Goal: Download file/media

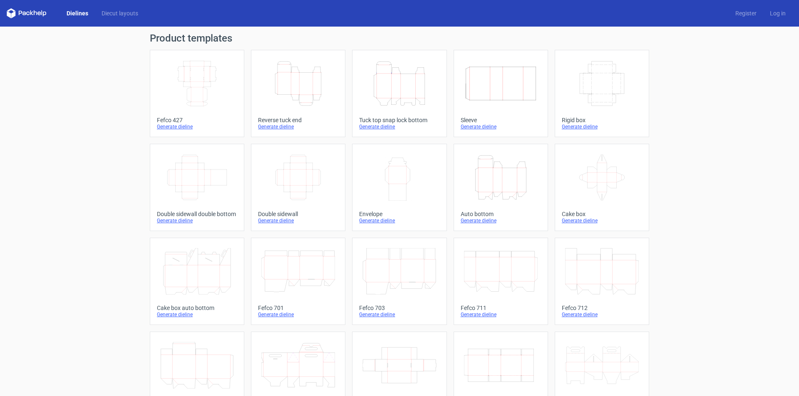
click at [475, 221] on div "Generate dieline" at bounding box center [500, 221] width 80 height 7
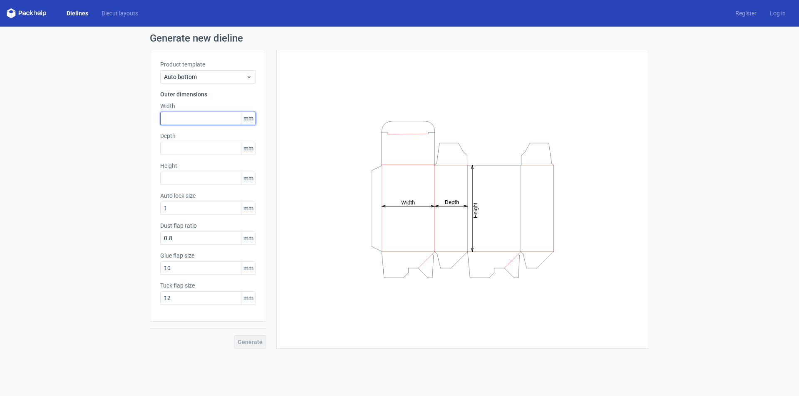
click at [218, 121] on input "text" at bounding box center [208, 118] width 96 height 13
type input "165"
type input "114"
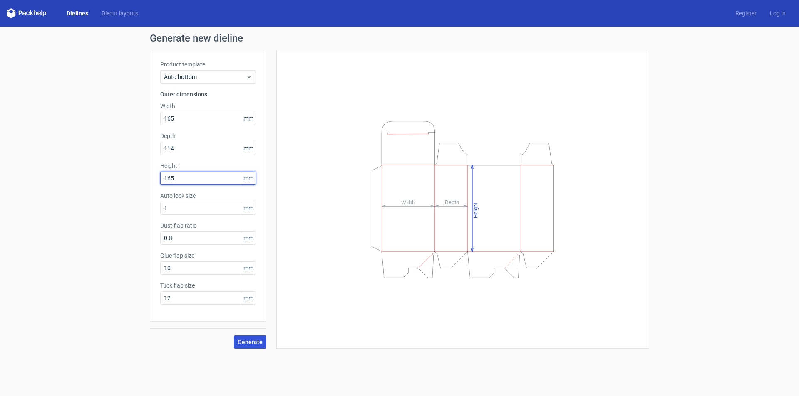
type input "165"
click at [245, 339] on span "Generate" at bounding box center [250, 342] width 25 height 6
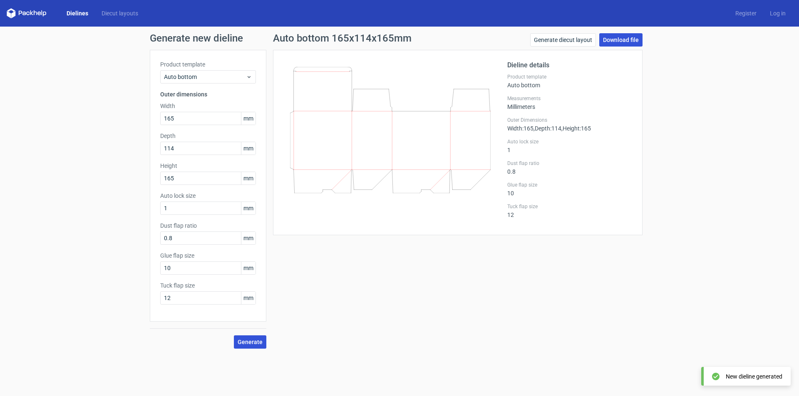
click at [617, 38] on link "Download file" at bounding box center [620, 39] width 43 height 13
click at [21, 12] on icon at bounding box center [27, 13] width 40 height 10
